Goal: Task Accomplishment & Management: Complete application form

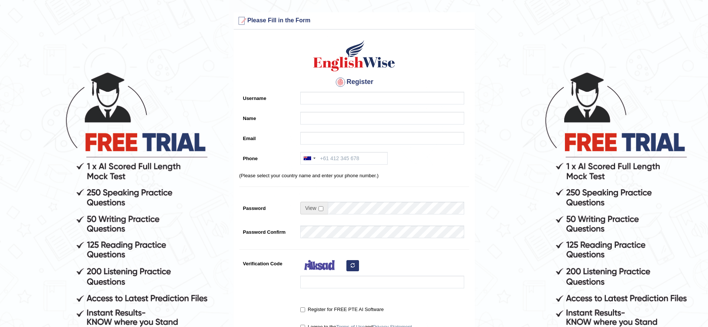
click at [324, 100] on input "Username" at bounding box center [382, 98] width 164 height 13
type input "[PERSON_NAME]@123"
click at [319, 114] on input "Name" at bounding box center [382, 118] width 164 height 13
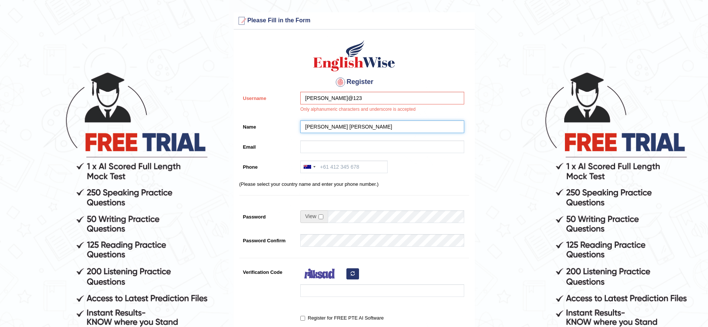
type input "[PERSON_NAME] [PERSON_NAME]"
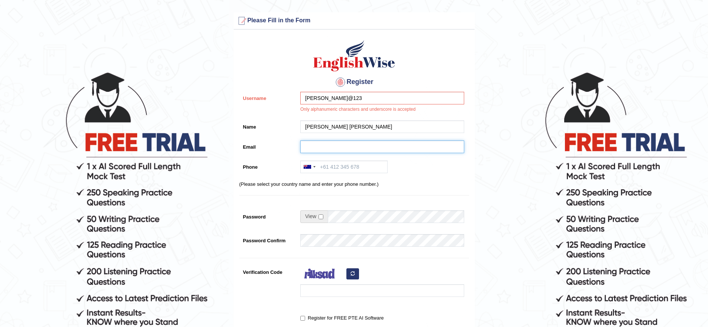
click at [326, 146] on input "Email" at bounding box center [382, 146] width 164 height 13
type input "[EMAIL_ADDRESS][DOMAIN_NAME]"
click at [343, 171] on input "Phone" at bounding box center [343, 166] width 87 height 13
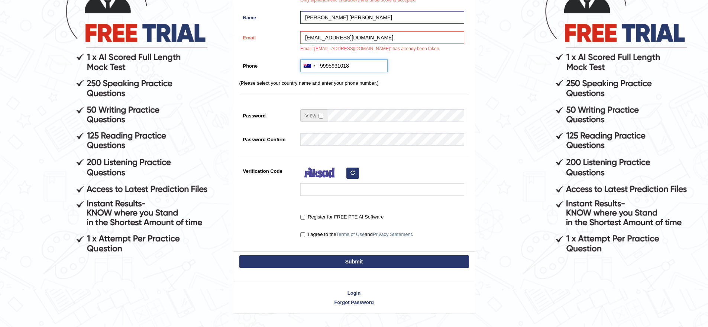
scroll to position [126, 0]
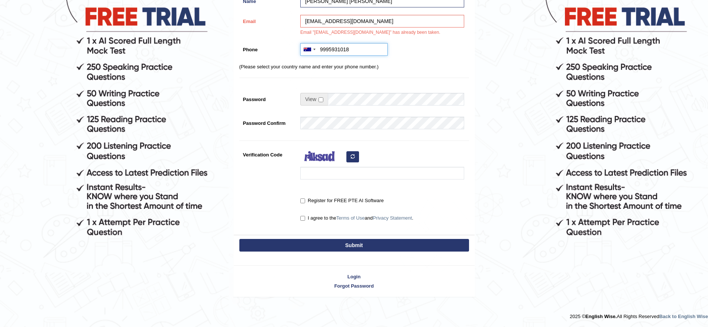
type input "9995931018"
click at [321, 99] on input "checkbox" at bounding box center [320, 99] width 5 height 5
checkbox input "true"
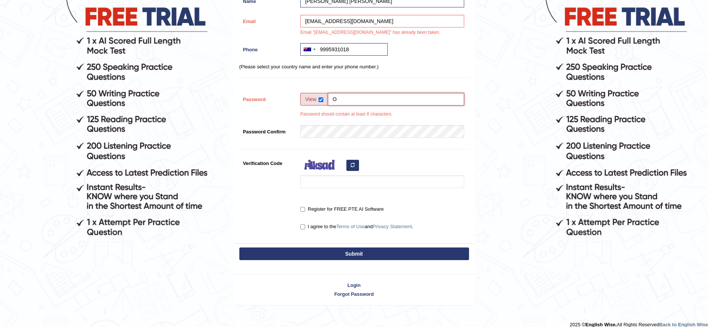
click at [347, 98] on input "O" at bounding box center [396, 99] width 136 height 13
click at [388, 100] on input "O" at bounding box center [396, 99] width 136 height 13
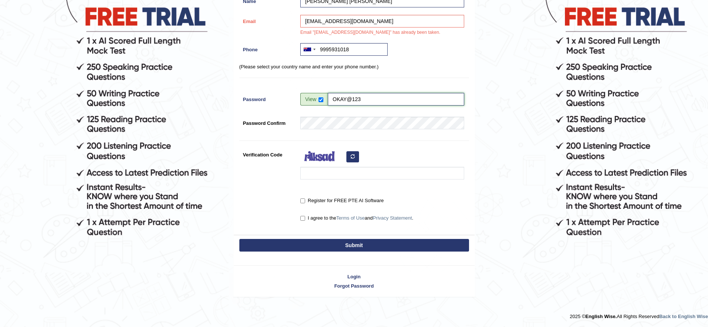
click at [381, 100] on input "OKAY@123" at bounding box center [396, 99] width 136 height 13
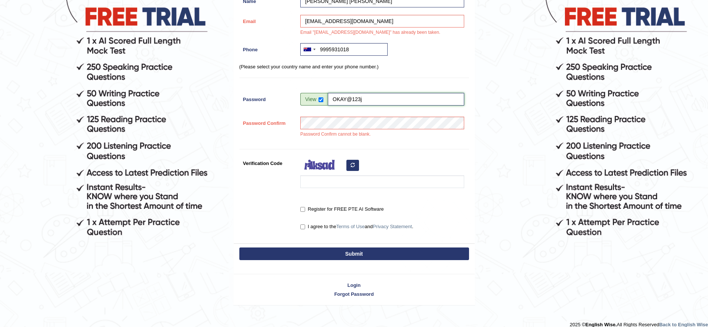
type input "OKAY@123"
click at [379, 122] on div "Password Confirm cannot be blank." at bounding box center [380, 129] width 168 height 25
click at [302, 211] on input "Register for FREE PTE AI Software" at bounding box center [302, 209] width 5 height 5
checkbox input "true"
click at [302, 226] on input "I agree to the Terms of Use and Privacy Statement ." at bounding box center [302, 226] width 5 height 5
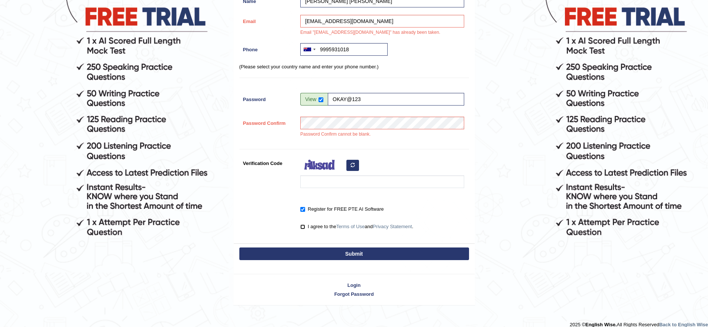
checkbox input "true"
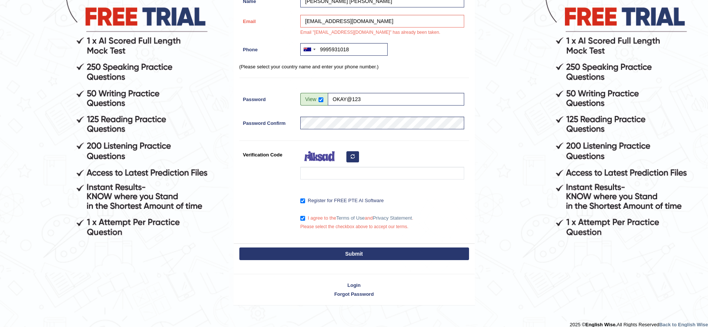
click at [318, 253] on button "Submit" at bounding box center [354, 253] width 230 height 13
type input "[PHONE_NUMBER]"
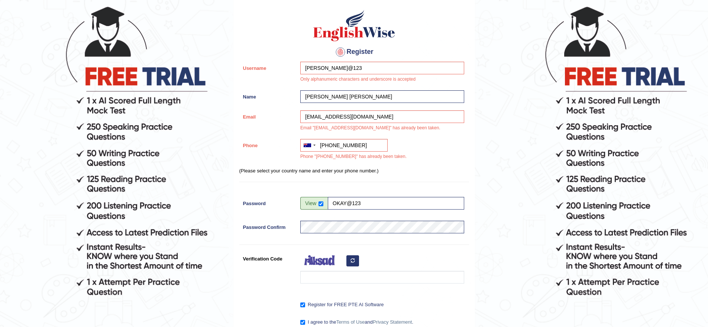
scroll to position [170, 0]
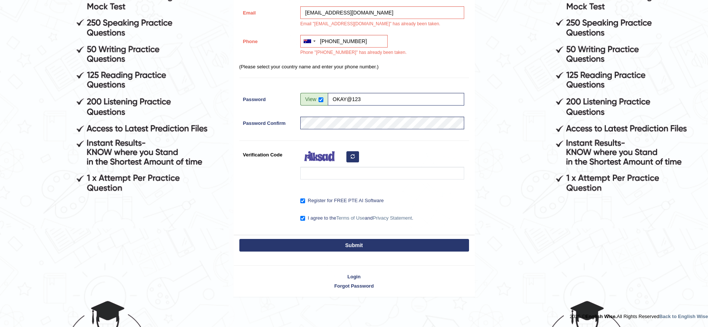
click at [368, 245] on button "Submit" at bounding box center [354, 245] width 230 height 13
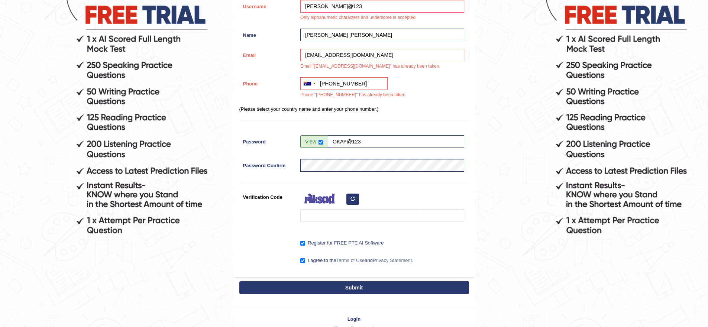
click at [368, 245] on label "Register for FREE PTE AI Software" at bounding box center [341, 242] width 83 height 7
click at [305, 245] on input "Register for FREE PTE AI Software" at bounding box center [302, 243] width 5 height 5
checkbox input "false"
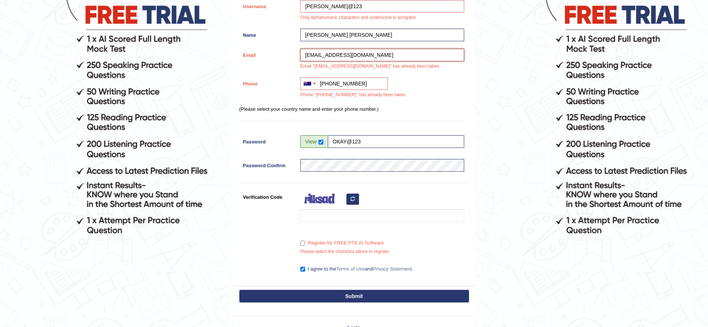
click at [383, 53] on input "[EMAIL_ADDRESS][DOMAIN_NAME]" at bounding box center [382, 55] width 164 height 13
type input "p"
type input "J"
type input "[EMAIL_ADDRESS][DOMAIN_NAME]"
click at [239, 290] on button "Submit" at bounding box center [354, 296] width 230 height 13
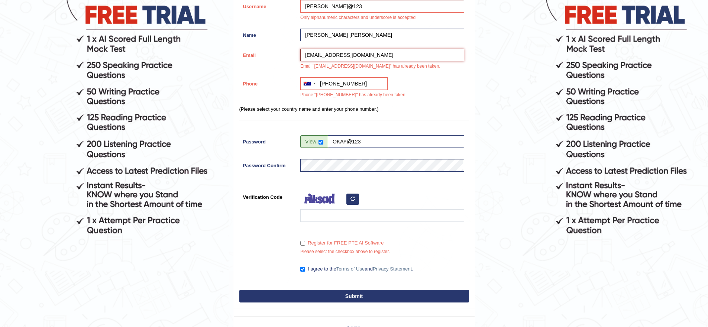
scroll to position [135, 0]
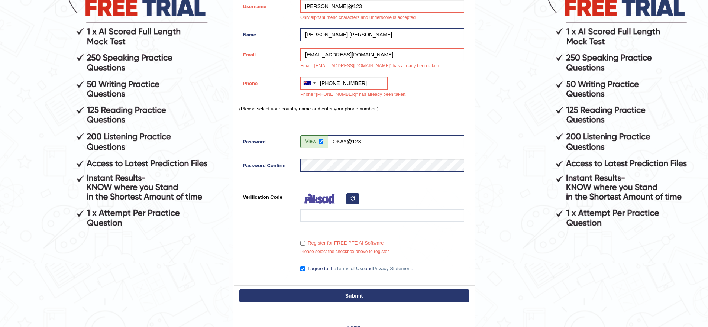
click at [304, 246] on label "Register for FREE PTE AI Software" at bounding box center [341, 242] width 83 height 7
click at [304, 246] on input "Register for FREE PTE AI Software" at bounding box center [302, 243] width 5 height 5
checkbox input "true"
click at [315, 217] on input "Verification Code" at bounding box center [382, 215] width 164 height 13
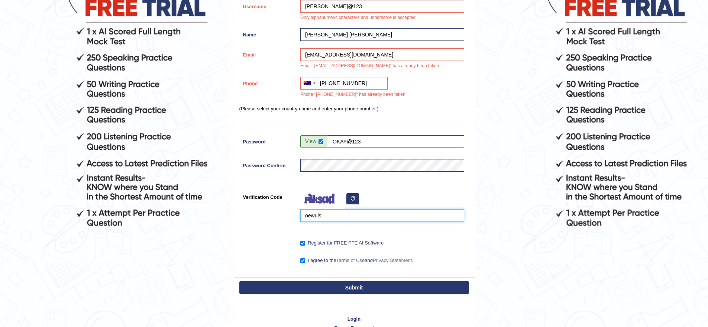
type input "oewuls"
click at [356, 291] on button "Submit" at bounding box center [354, 287] width 230 height 13
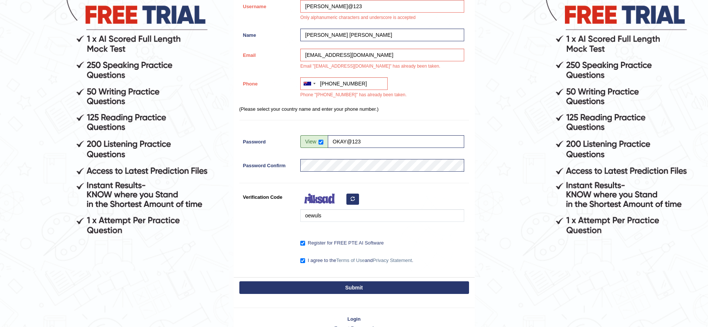
click at [355, 289] on button "Submit" at bounding box center [354, 287] width 230 height 13
click at [363, 284] on button "Submit" at bounding box center [354, 287] width 230 height 13
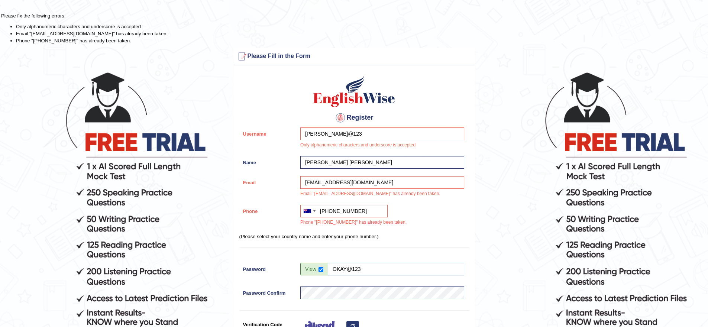
scroll to position [170, 0]
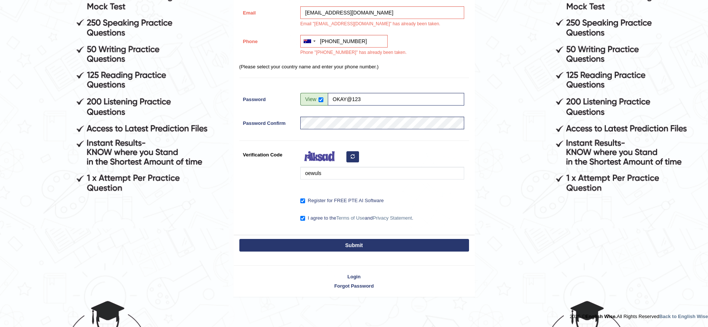
click at [386, 245] on button "Submit" at bounding box center [354, 245] width 230 height 13
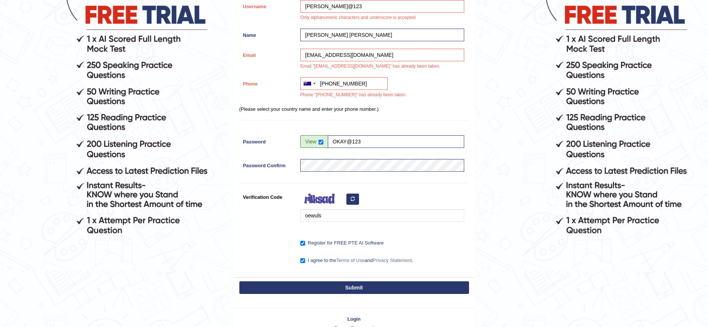
scroll to position [0, 0]
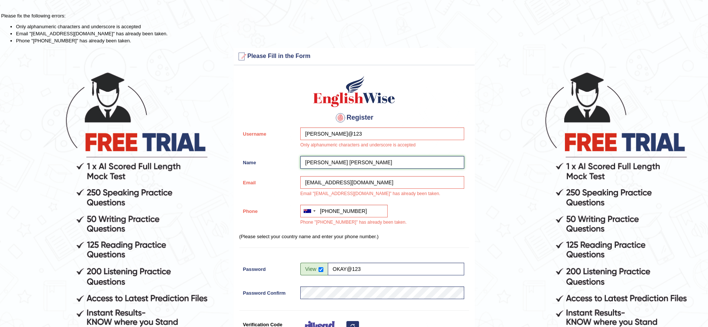
click at [347, 163] on input "[PERSON_NAME] [PERSON_NAME]" at bounding box center [382, 162] width 164 height 13
type input "P"
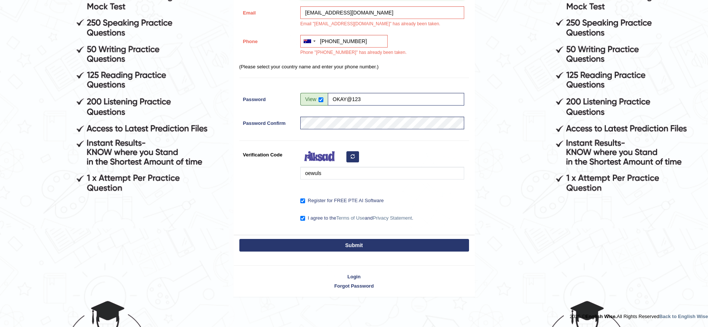
type input "[PERSON_NAME]"
click at [362, 243] on button "Submit" at bounding box center [354, 245] width 230 height 13
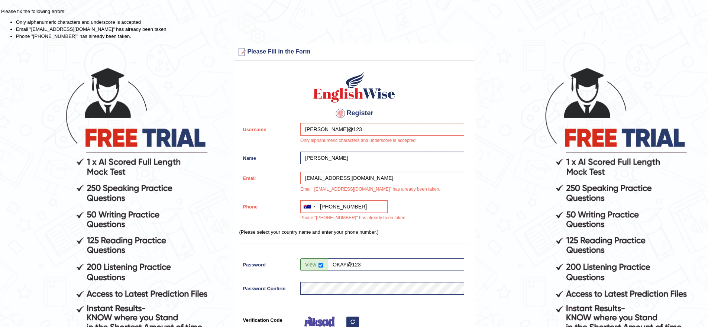
scroll to position [0, 0]
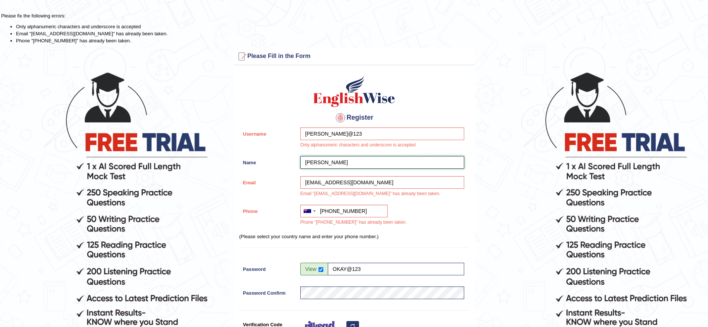
click at [343, 163] on input "[PERSON_NAME]" at bounding box center [382, 162] width 164 height 13
click at [361, 213] on input "[PHONE_NUMBER]" at bounding box center [343, 211] width 87 height 13
click at [311, 208] on div at bounding box center [309, 211] width 17 height 12
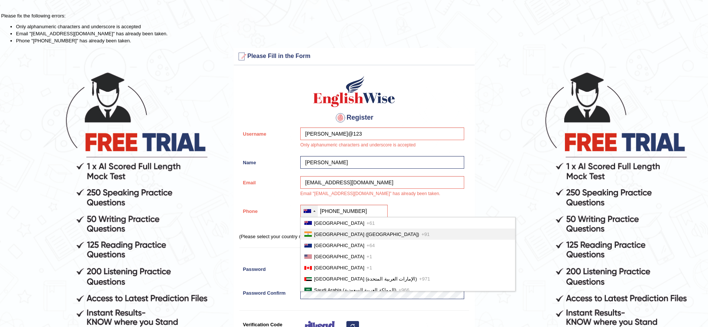
click at [329, 236] on span "[GEOGRAPHIC_DATA] ([GEOGRAPHIC_DATA])" at bounding box center [366, 234] width 105 height 6
type input "[PHONE_NUMBER]"
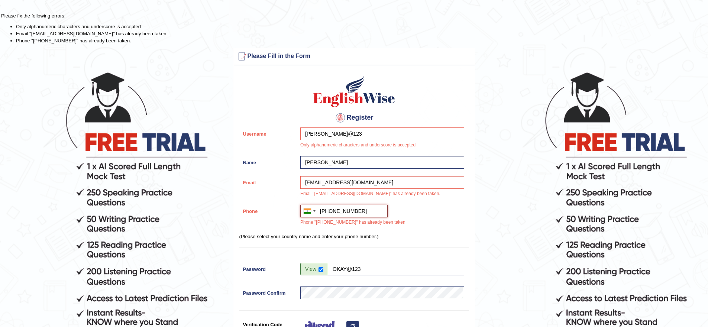
scroll to position [170, 0]
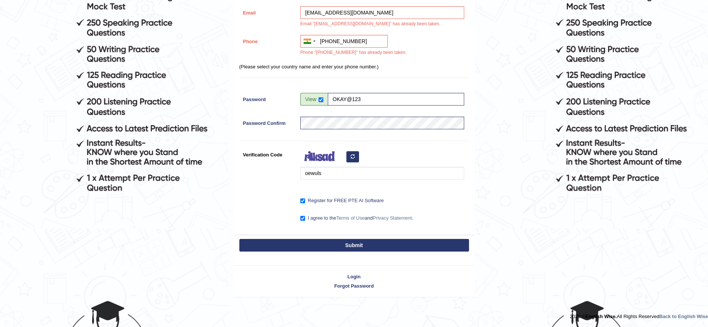
click at [360, 244] on button "Submit" at bounding box center [354, 245] width 230 height 13
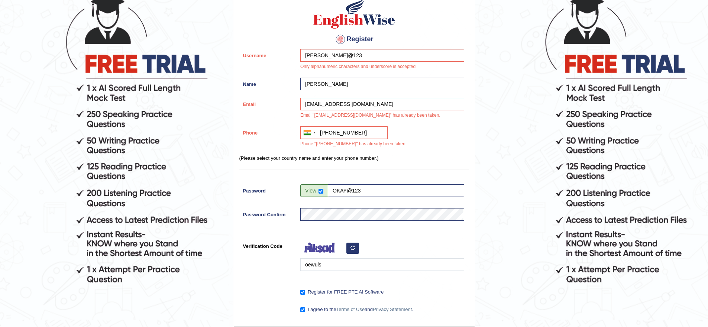
scroll to position [74, 0]
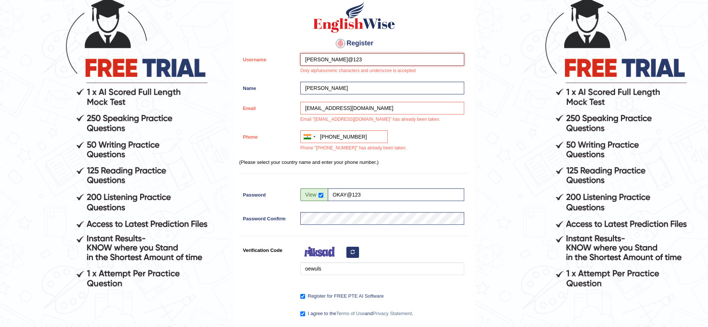
click at [369, 59] on input "[PERSON_NAME]@123" at bounding box center [382, 59] width 164 height 13
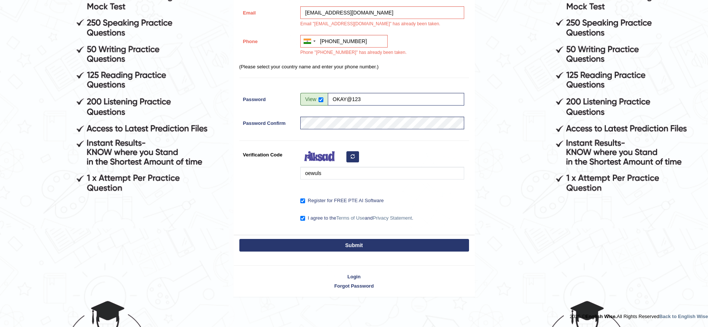
click at [361, 240] on button "Submit" at bounding box center [354, 245] width 230 height 13
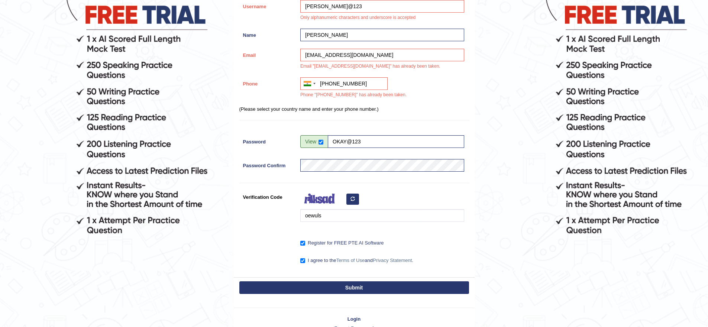
scroll to position [0, 0]
